Goal: Task Accomplishment & Management: Use online tool/utility

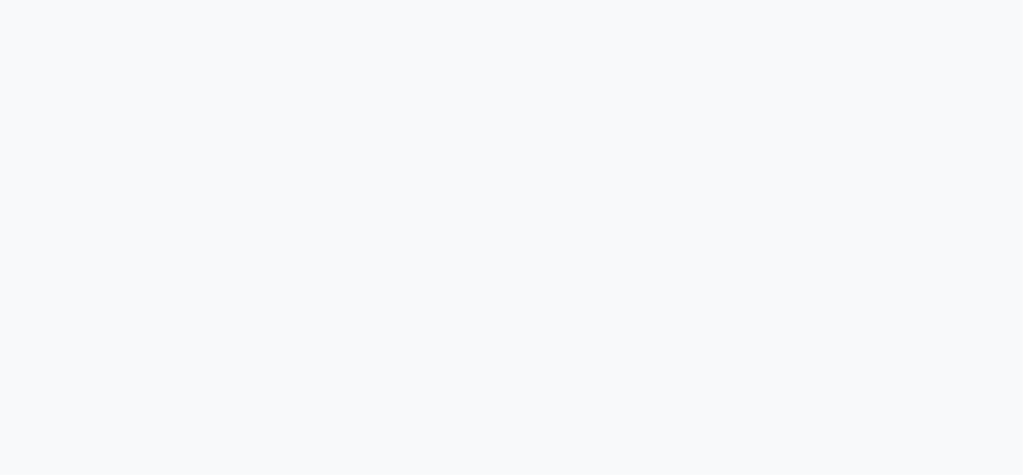
select select "service"
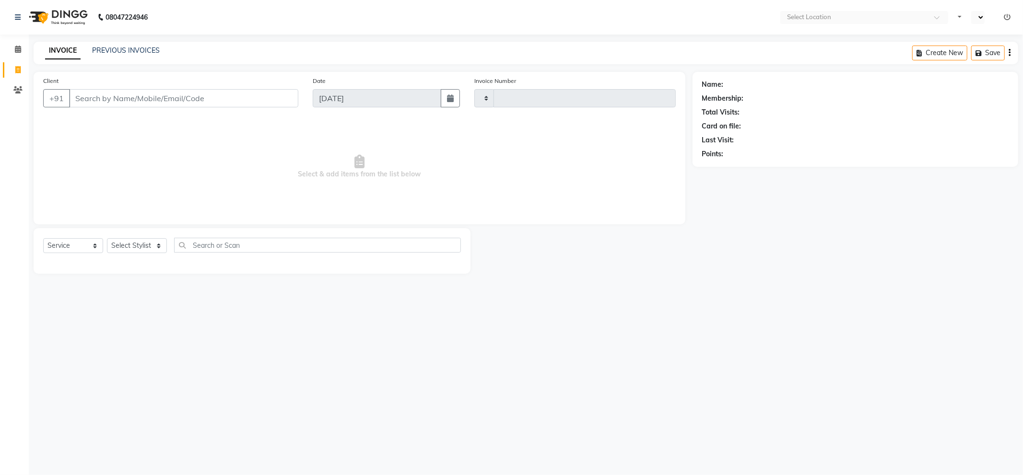
type input "5186"
select select "en"
select select "5687"
click at [141, 46] on link "PREVIOUS INVOICES" at bounding box center [126, 50] width 68 height 9
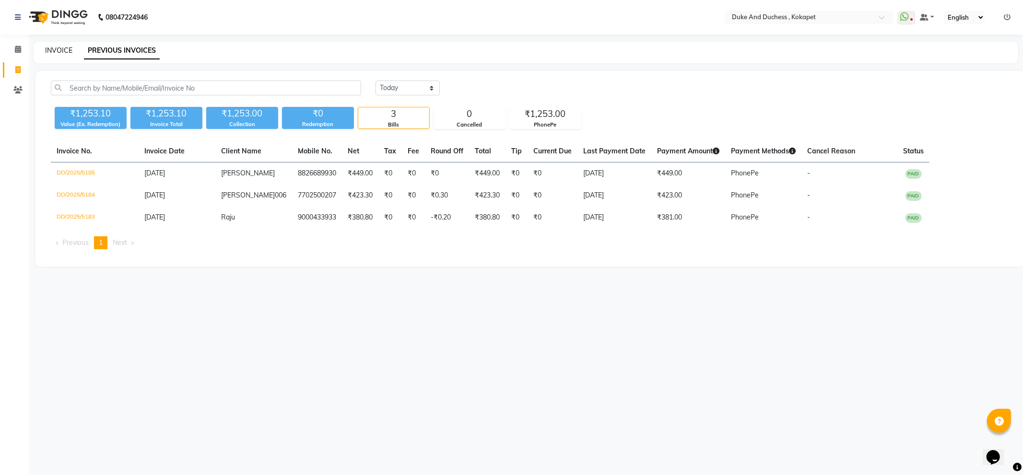
click at [50, 47] on link "INVOICE" at bounding box center [58, 50] width 27 height 9
select select "service"
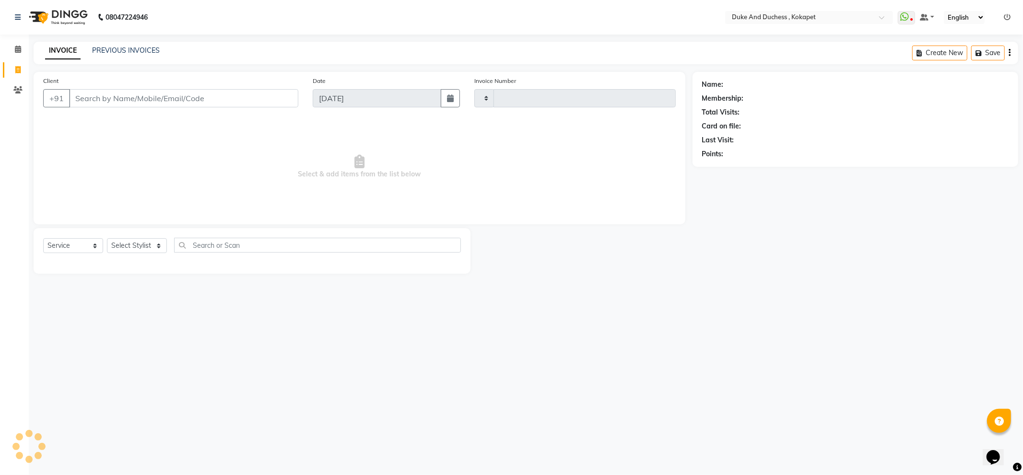
type input "5186"
select select "5687"
